Goal: Information Seeking & Learning: Learn about a topic

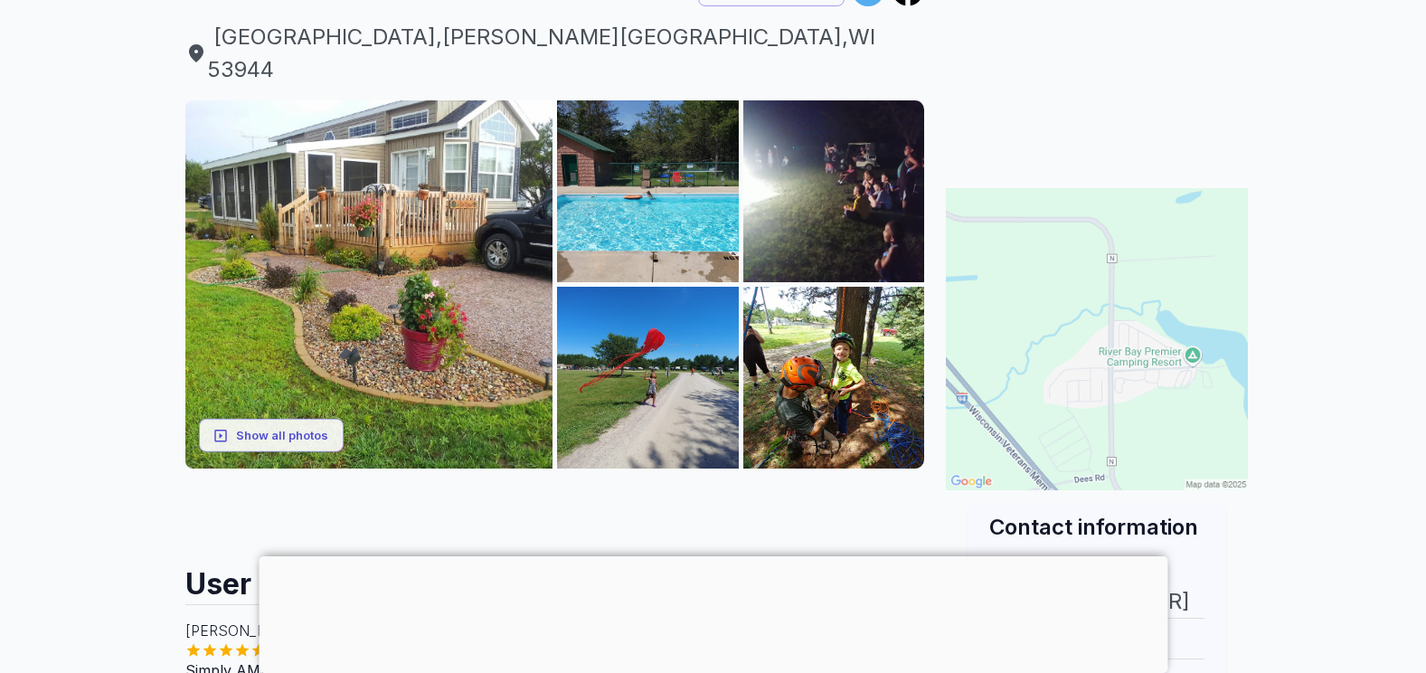
scroll to position [181, 0]
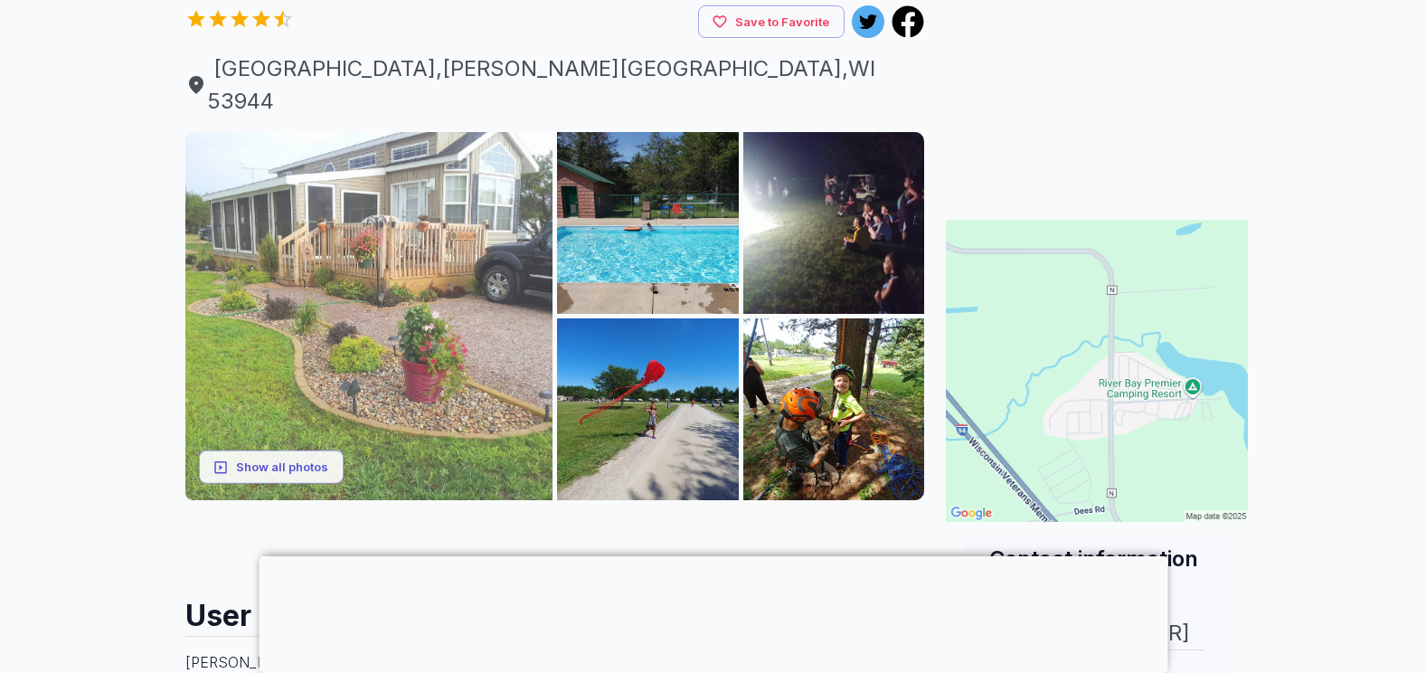
click at [356, 250] on img at bounding box center [369, 316] width 368 height 368
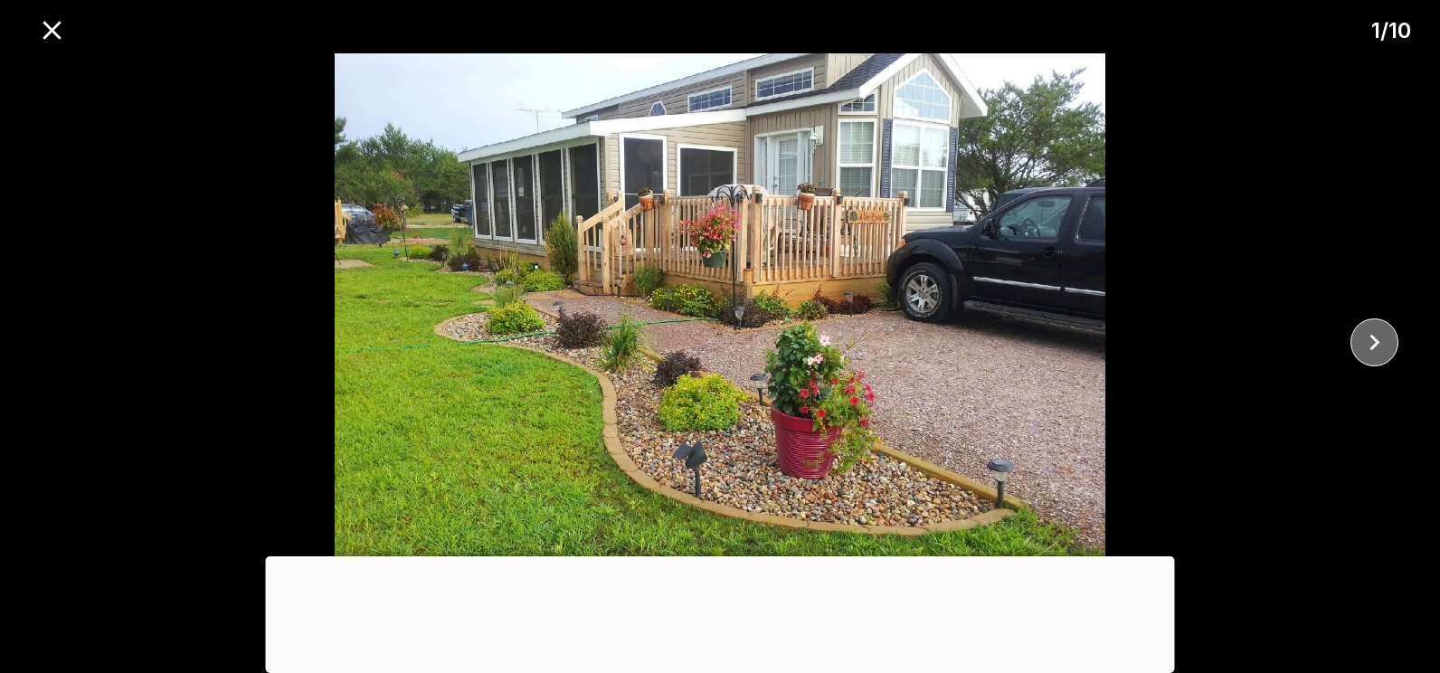
click at [1375, 342] on icon "close" at bounding box center [1374, 342] width 32 height 32
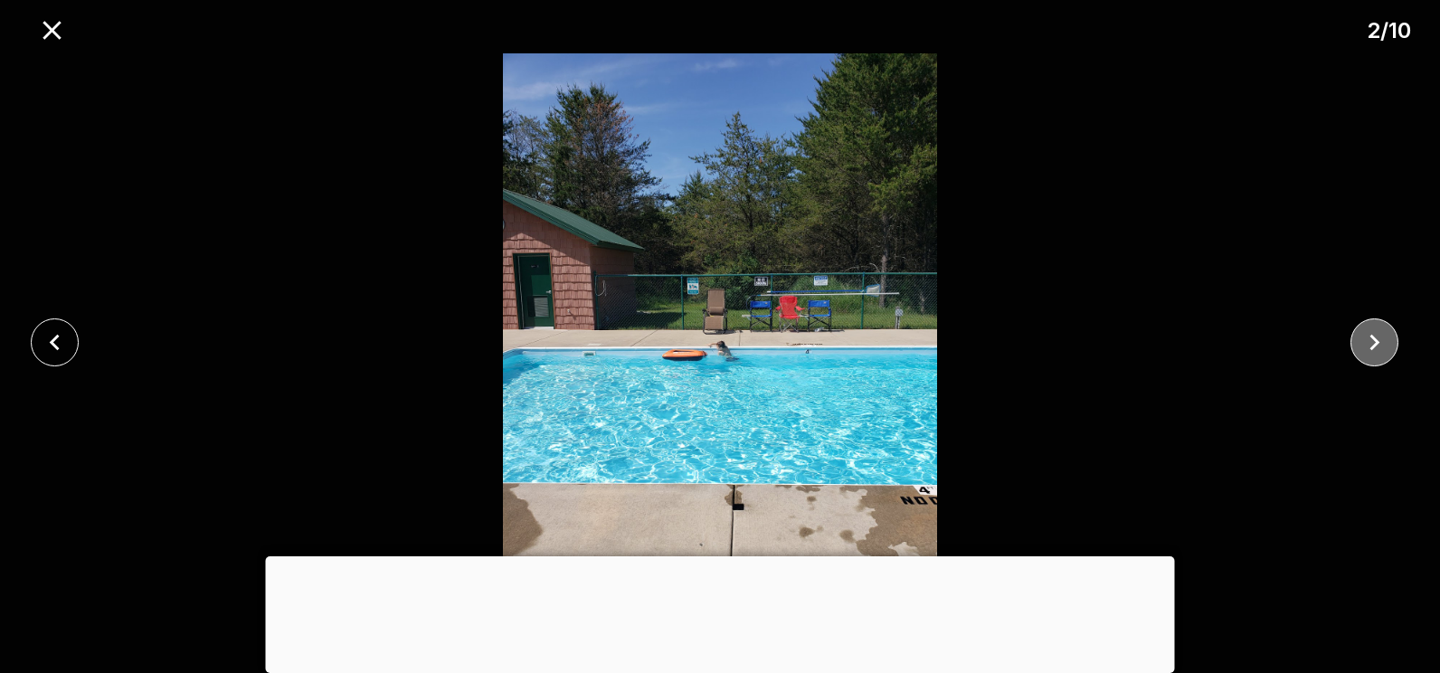
click at [1375, 342] on icon "close" at bounding box center [1374, 342] width 32 height 32
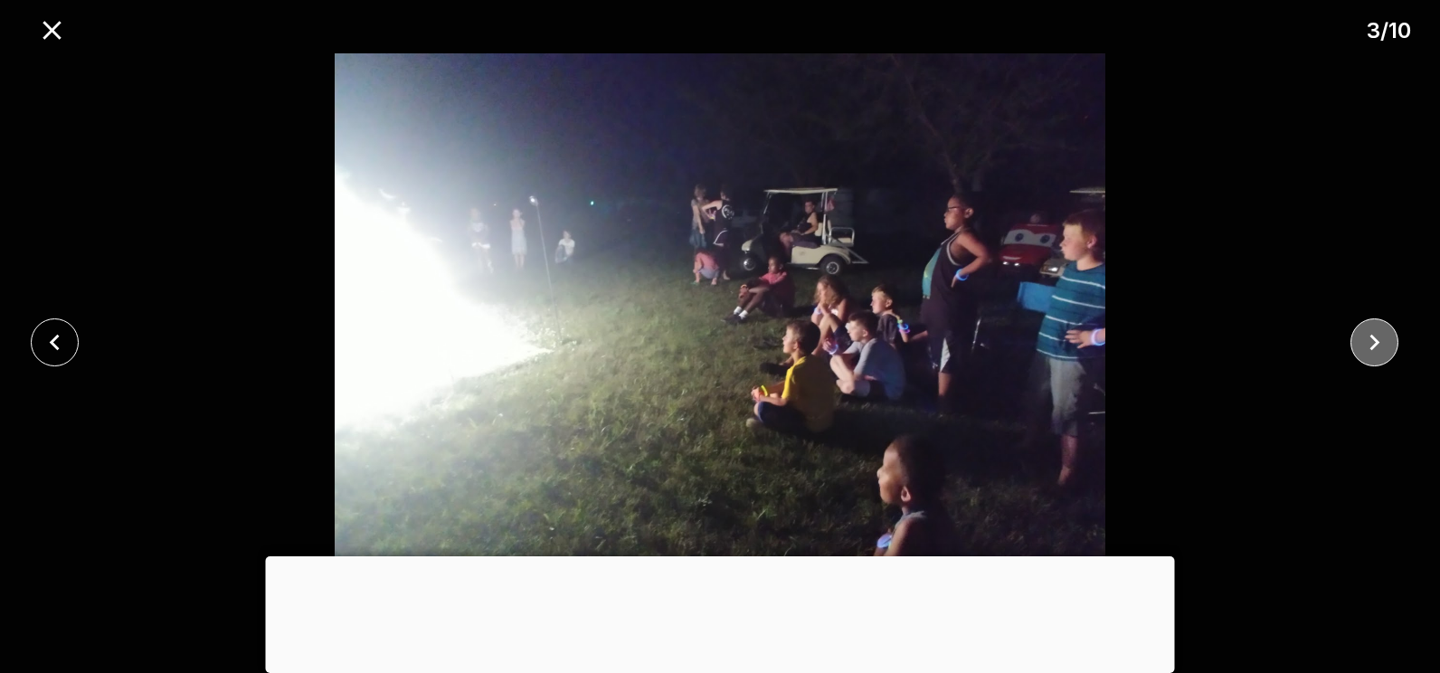
click at [1375, 338] on icon "close" at bounding box center [1375, 343] width 10 height 16
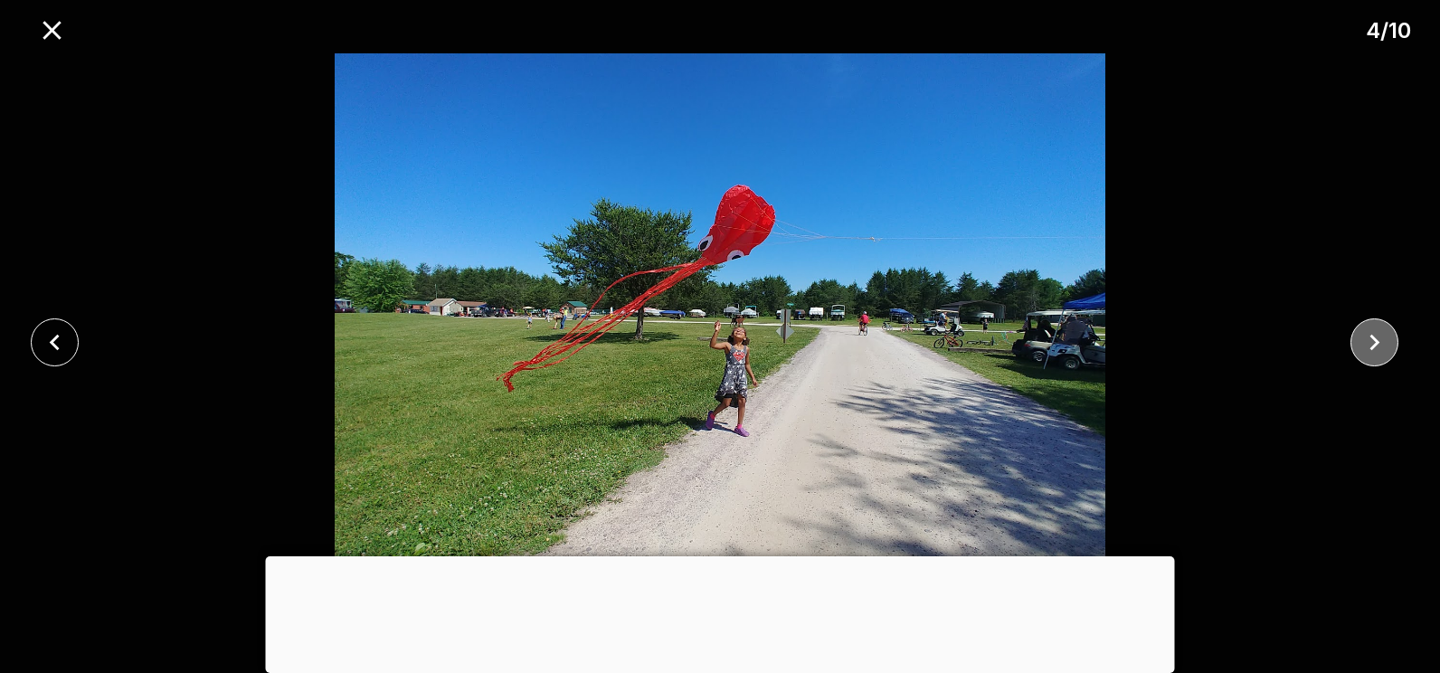
click at [1375, 338] on icon "close" at bounding box center [1375, 343] width 10 height 16
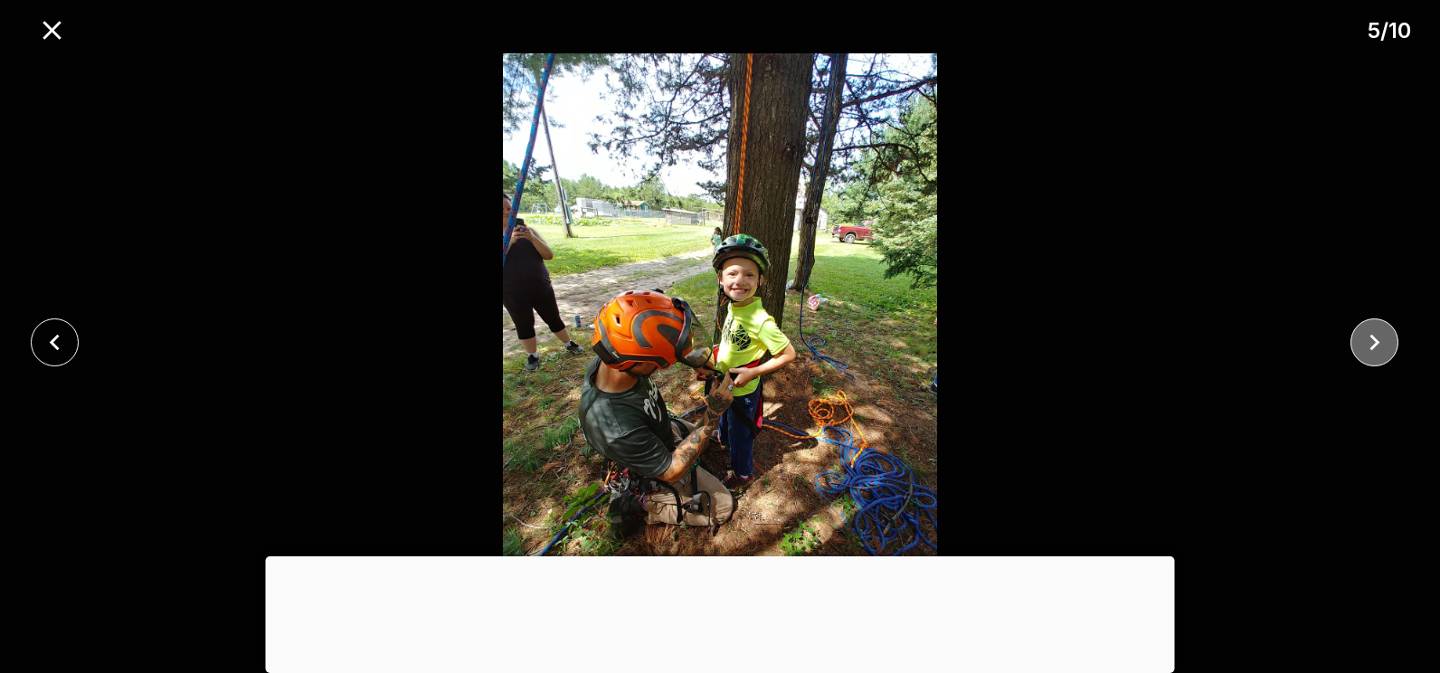
click at [1375, 338] on icon "close" at bounding box center [1375, 343] width 10 height 16
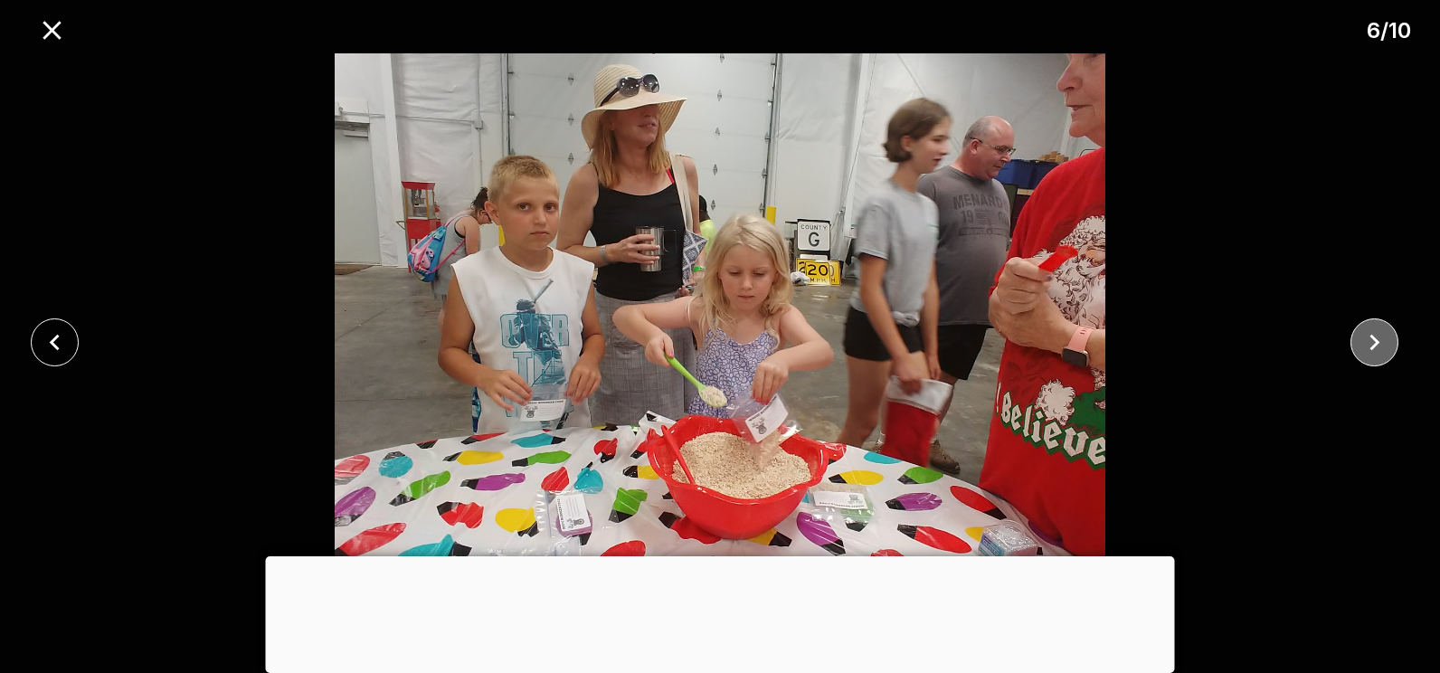
click at [1375, 338] on icon "close" at bounding box center [1375, 343] width 10 height 16
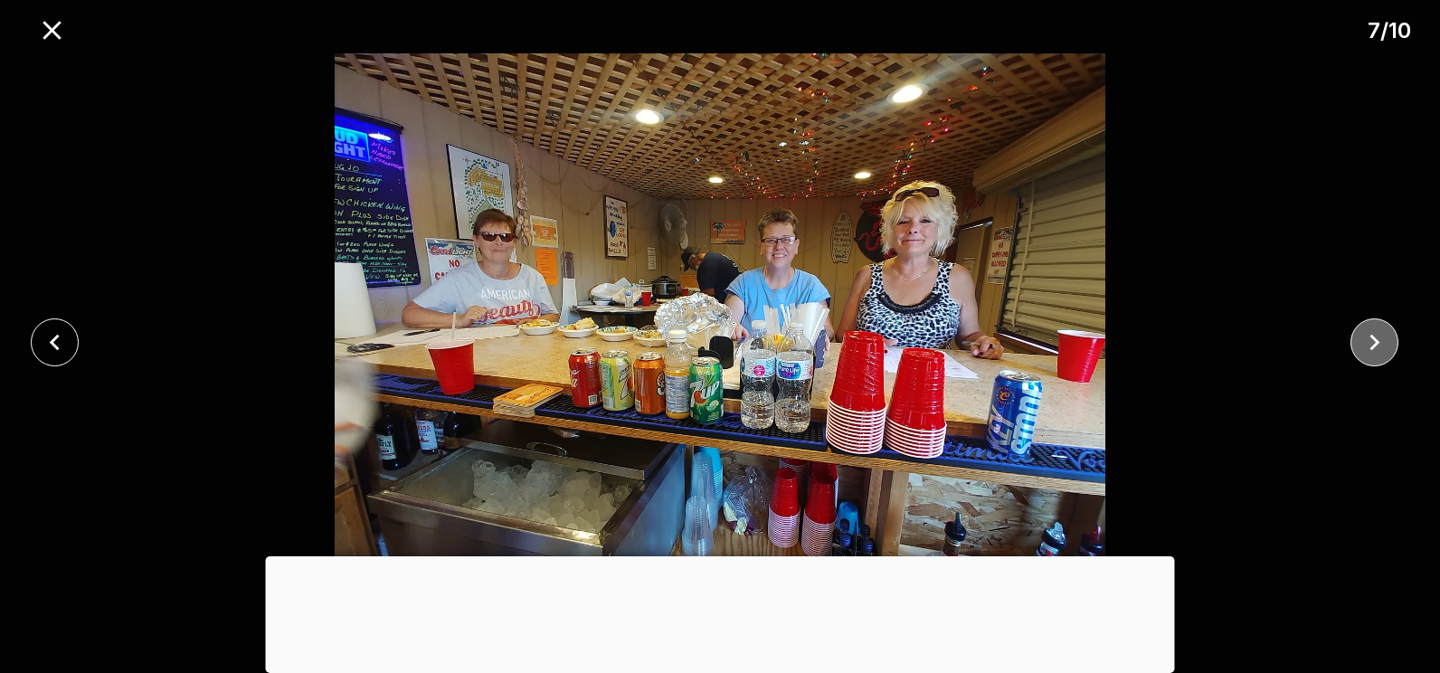
click at [1364, 346] on icon "close" at bounding box center [1374, 342] width 32 height 32
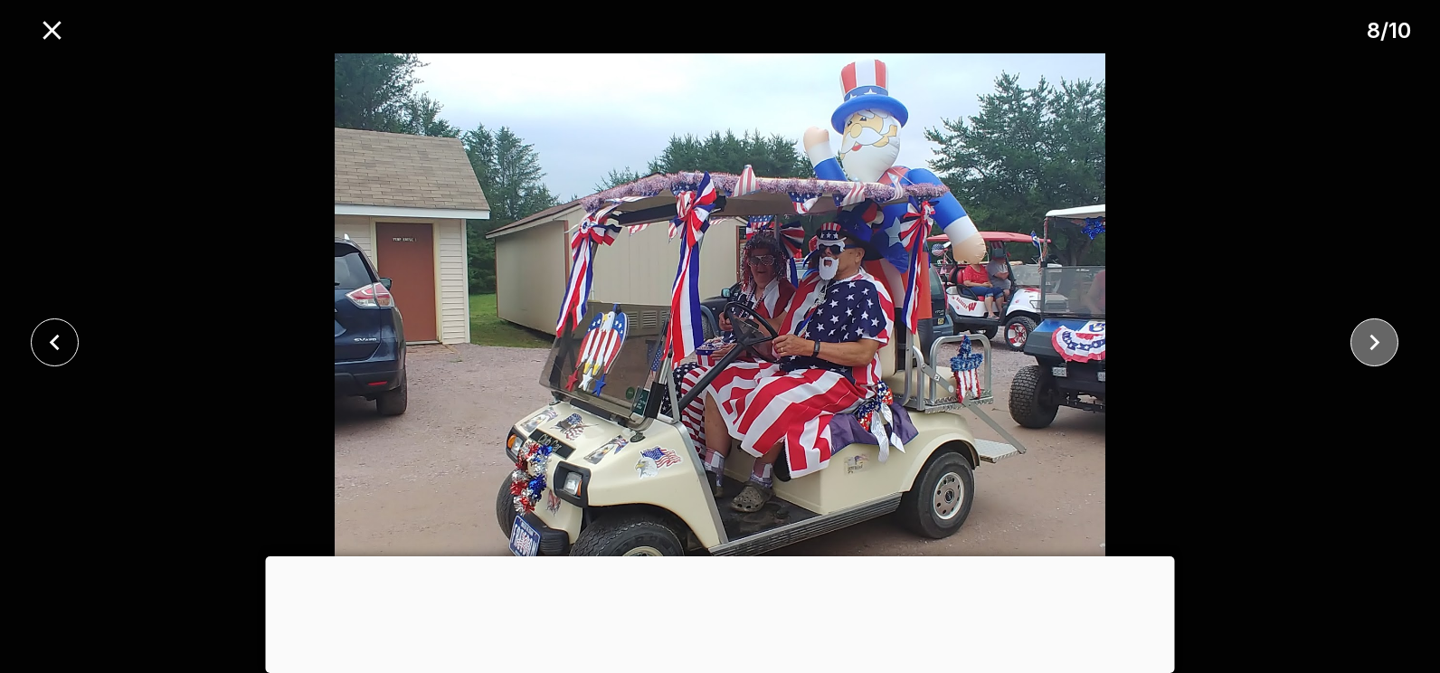
click at [1364, 346] on icon "close" at bounding box center [1374, 342] width 32 height 32
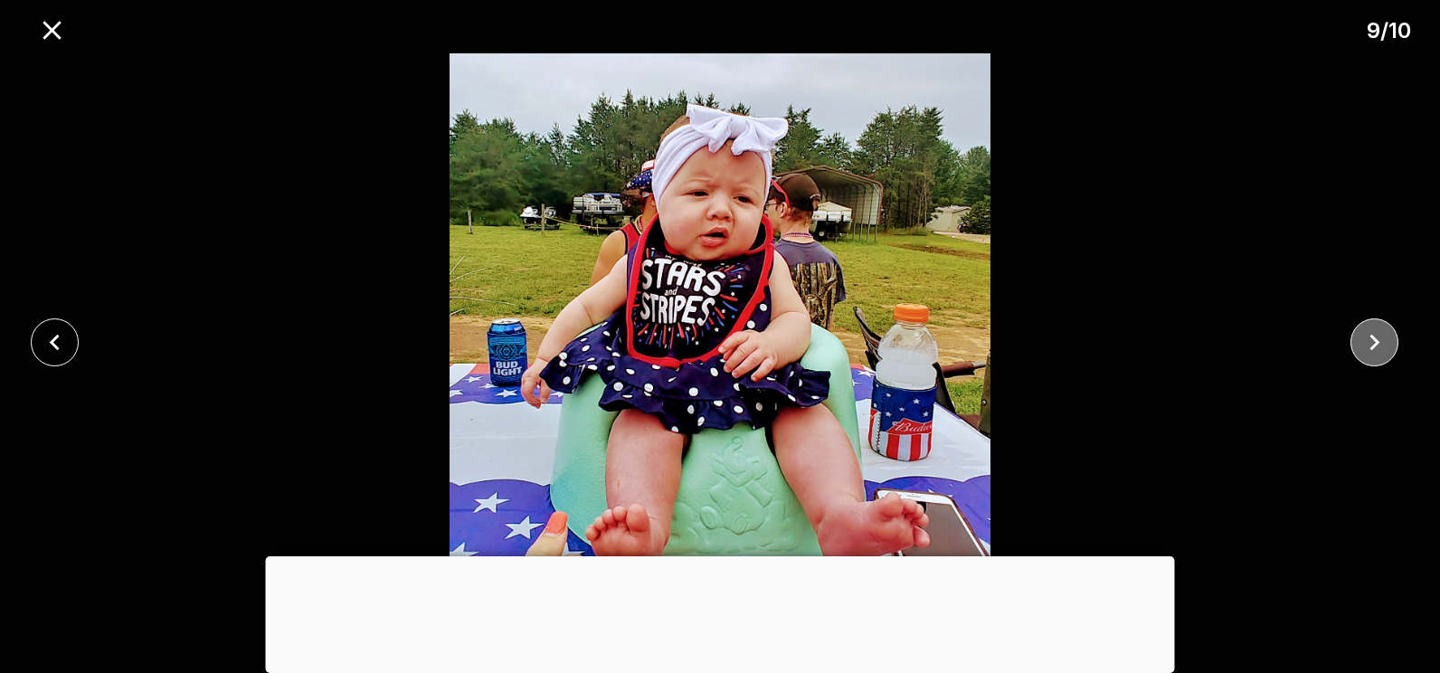
click at [1364, 346] on icon "close" at bounding box center [1374, 342] width 32 height 32
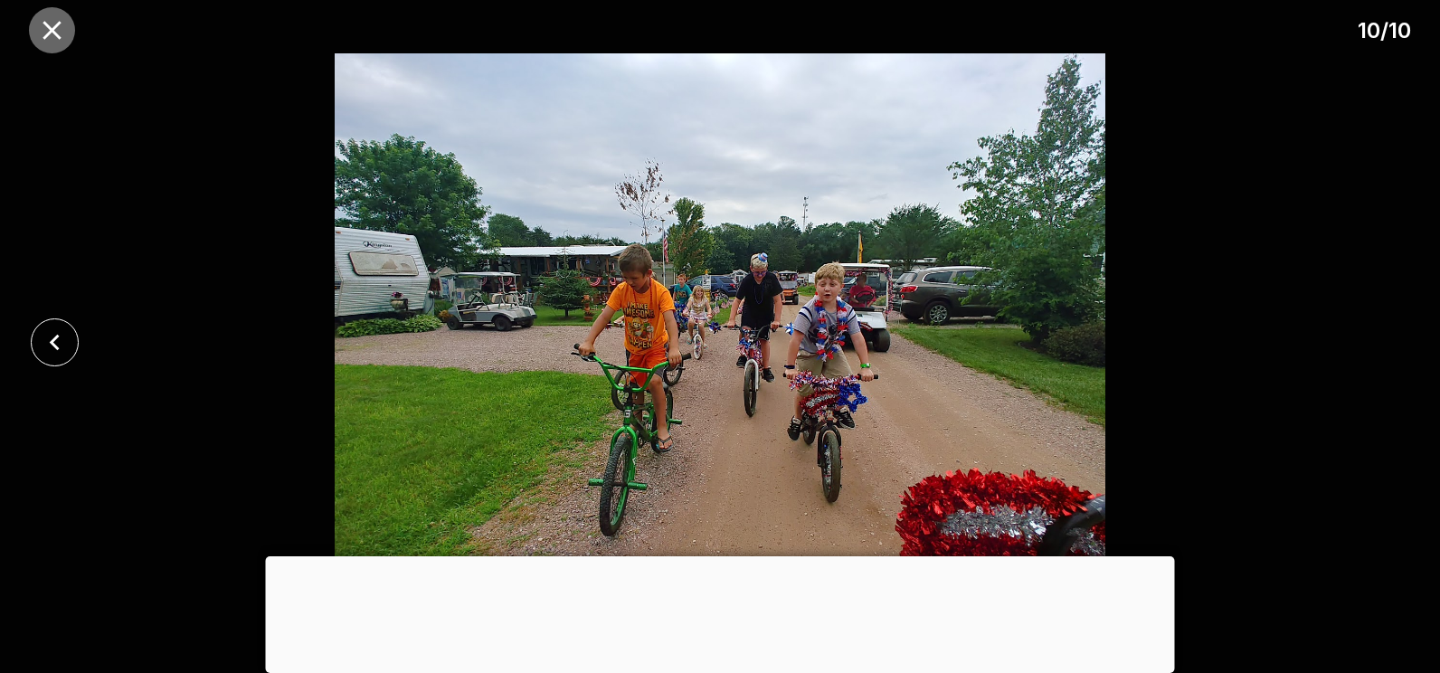
click at [40, 33] on icon "close" at bounding box center [52, 30] width 32 height 32
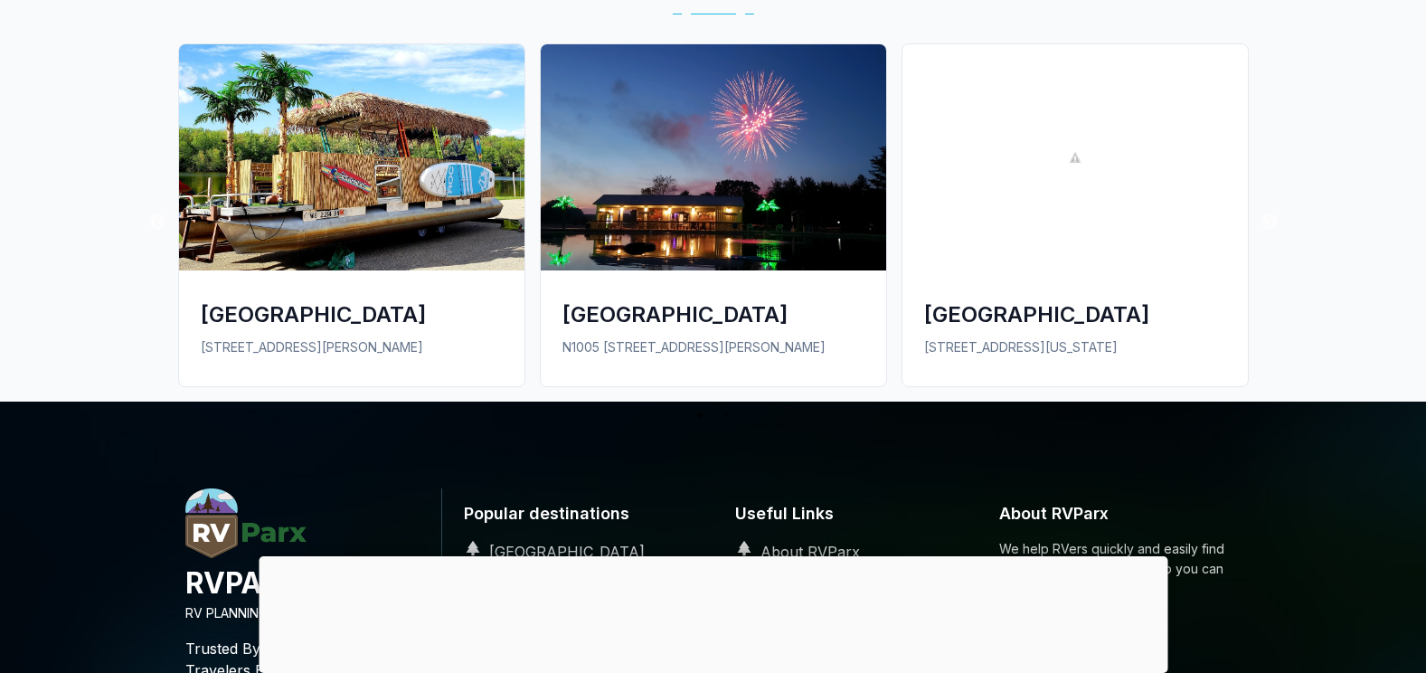
scroll to position [1447, 0]
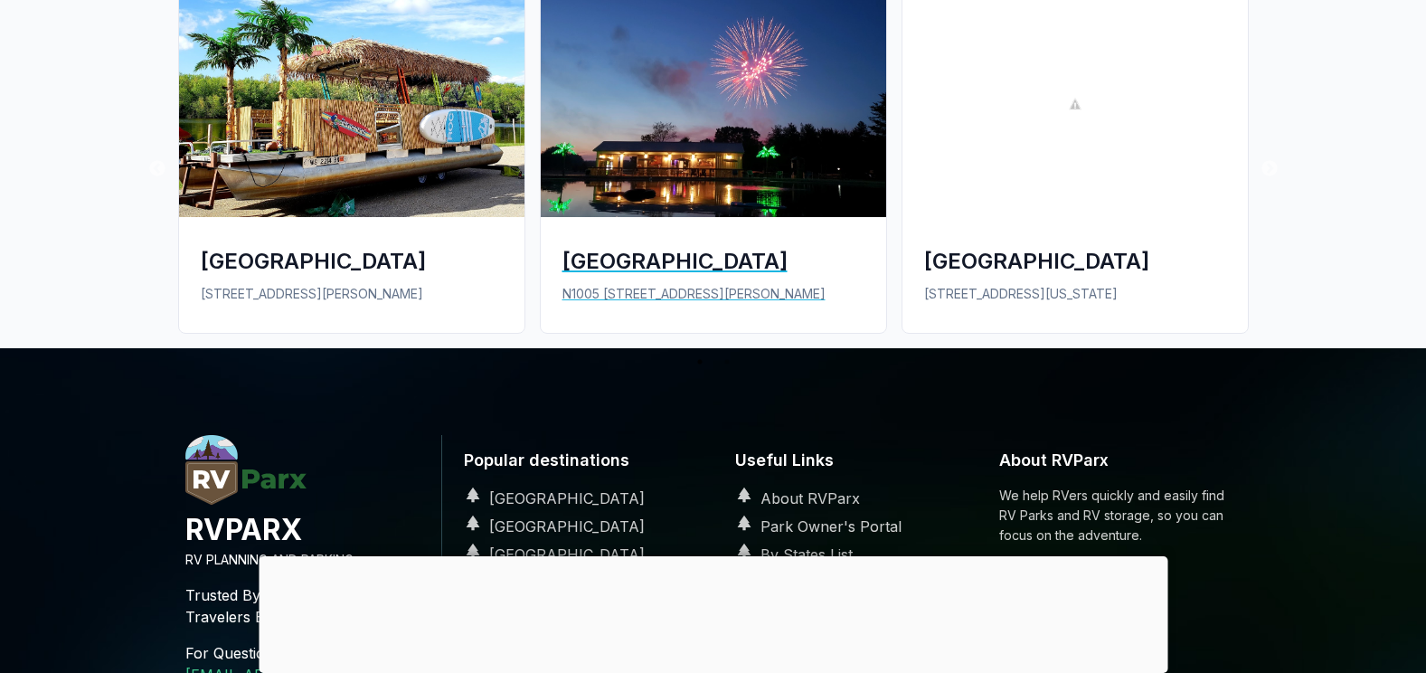
click at [759, 79] on img at bounding box center [713, 104] width 345 height 226
